Goal: Information Seeking & Learning: Learn about a topic

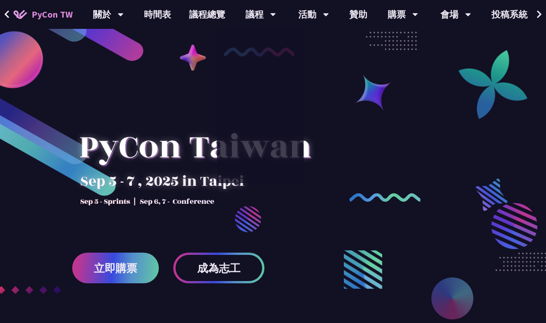
click at [161, 17] on link "時間表" at bounding box center [157, 14] width 45 height 29
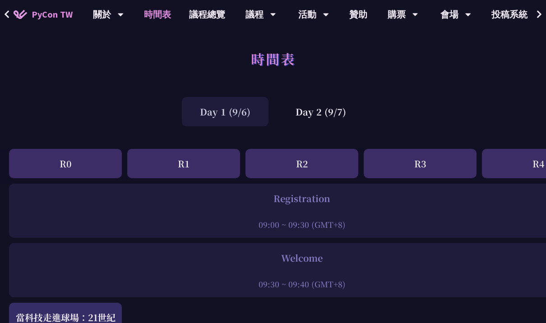
click at [201, 13] on link "議程總覽" at bounding box center [207, 14] width 54 height 29
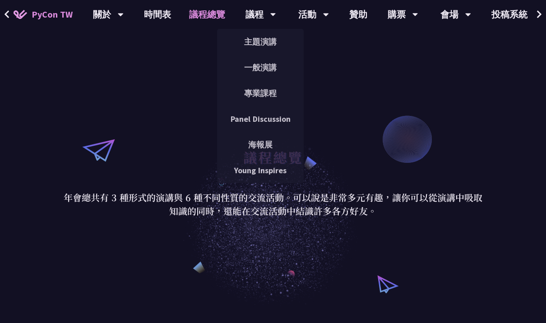
click at [270, 179] on link "Young Inspires" at bounding box center [260, 170] width 87 height 21
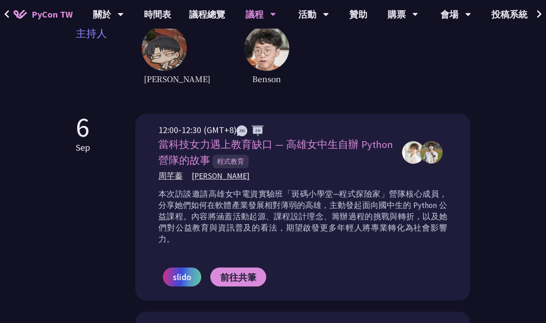
scroll to position [328, 0]
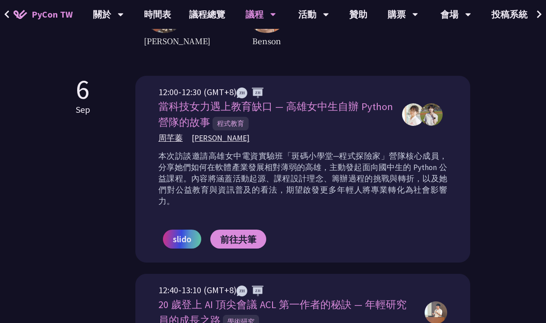
click at [446, 181] on p "本次訪談邀請高雄女中電資實驗班「斑碼小學堂─程式探險家」營隊核心成員，分享她們如何在軟體產業發展相對薄弱的高雄，主動發起面向國中生的 Python 公益課程。…" at bounding box center [302, 179] width 289 height 56
click at [436, 172] on p "本次訪談邀請高雄女中電資實驗班「斑碼小學堂─程式探險家」營隊核心成員，分享她們如何在軟體產業發展相對薄弱的高雄，主動發起面向國中生的 Python 公益課程。…" at bounding box center [302, 179] width 289 height 56
click at [427, 164] on p "本次訪談邀請高雄女中電資實驗班「斑碼小學堂─程式探險家」營隊核心成員，分享她們如何在軟體產業發展相對薄弱的高雄，主動發起面向國中生的 Python 公益課程。…" at bounding box center [302, 179] width 289 height 56
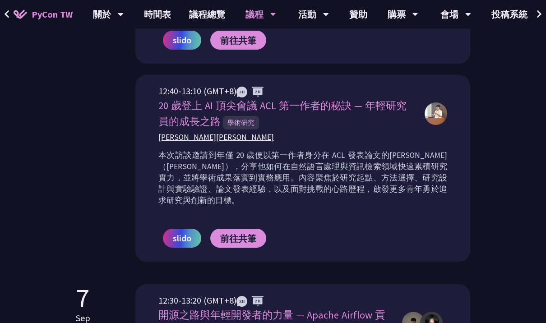
scroll to position [527, 0]
click at [330, 166] on p "本次訪談邀請到年僅 20 歲便以第一作者身分在 ACL 發表論文的[PERSON_NAME]（[PERSON_NAME]），分享他如何在自然語言處理與資訊檢索…" at bounding box center [302, 178] width 289 height 56
click at [208, 132] on span "[PERSON_NAME][PERSON_NAME]" at bounding box center [215, 137] width 115 height 11
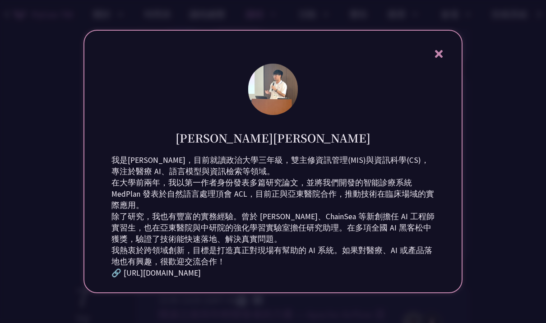
click at [281, 88] on img at bounding box center [273, 89] width 50 height 51
click at [441, 52] on icon at bounding box center [438, 53] width 11 height 11
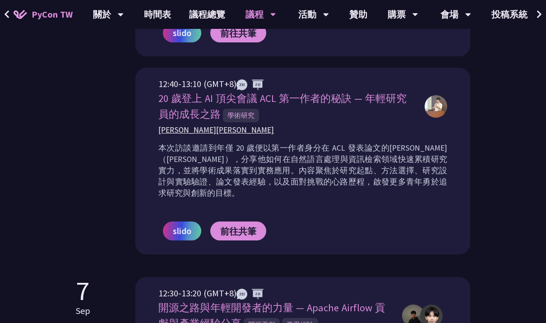
click at [438, 68] on div "12:40-13:10 (GMT+8) 20 歲登上 AI 頂尖會議 ACL 第一作者的秘訣 — 年輕研究員的成長之路 學術研究 [PERSON_NAME] …" at bounding box center [302, 161] width 335 height 187
click at [401, 124] on div "[PERSON_NAME][PERSON_NAME]" at bounding box center [286, 129] width 257 height 11
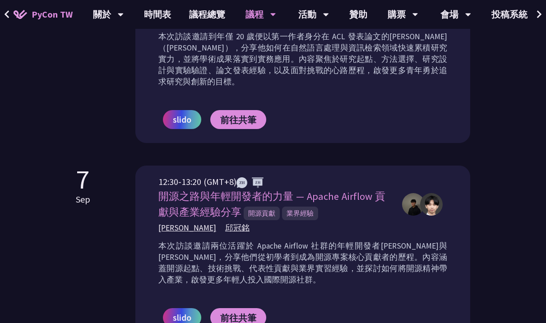
scroll to position [663, 0]
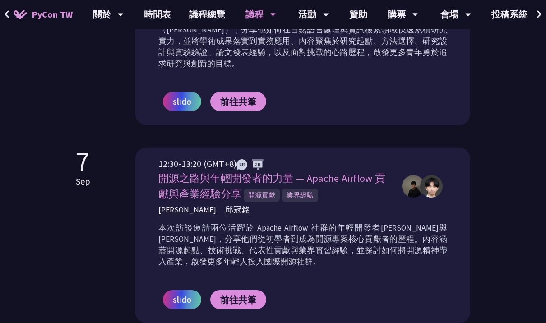
click at [431, 175] on img at bounding box center [431, 186] width 23 height 23
click at [405, 157] on div "12:30-13:20 (GMT+8) 開源之路與年輕開發者的力量 — Apache Airflow 貢獻與產業經驗分享 開源貢獻 業界經驗 [PERSON_…" at bounding box center [302, 186] width 289 height 59
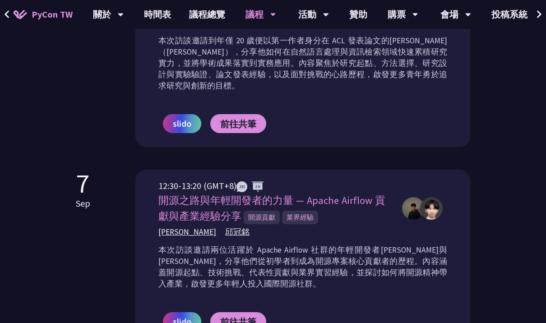
scroll to position [641, 0]
click at [250, 119] on span "前往共筆" at bounding box center [238, 124] width 36 height 11
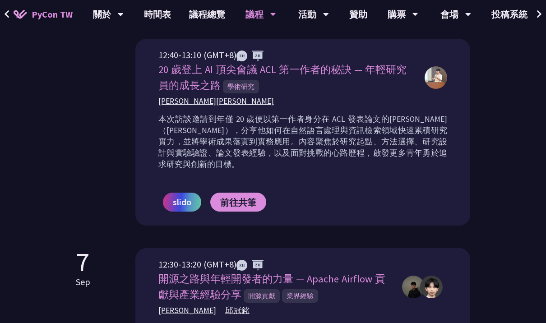
scroll to position [561, 0]
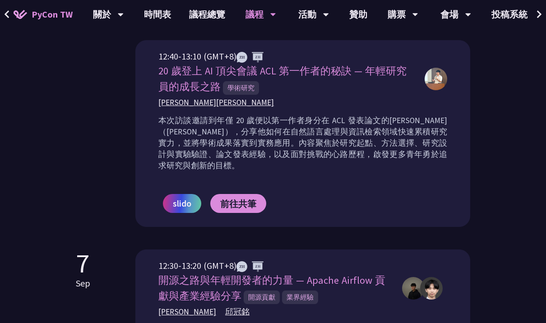
click at [184, 197] on span "slido" at bounding box center [182, 204] width 18 height 14
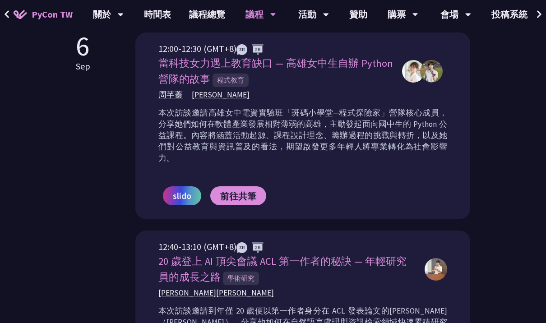
scroll to position [371, 0]
